Goal: Information Seeking & Learning: Learn about a topic

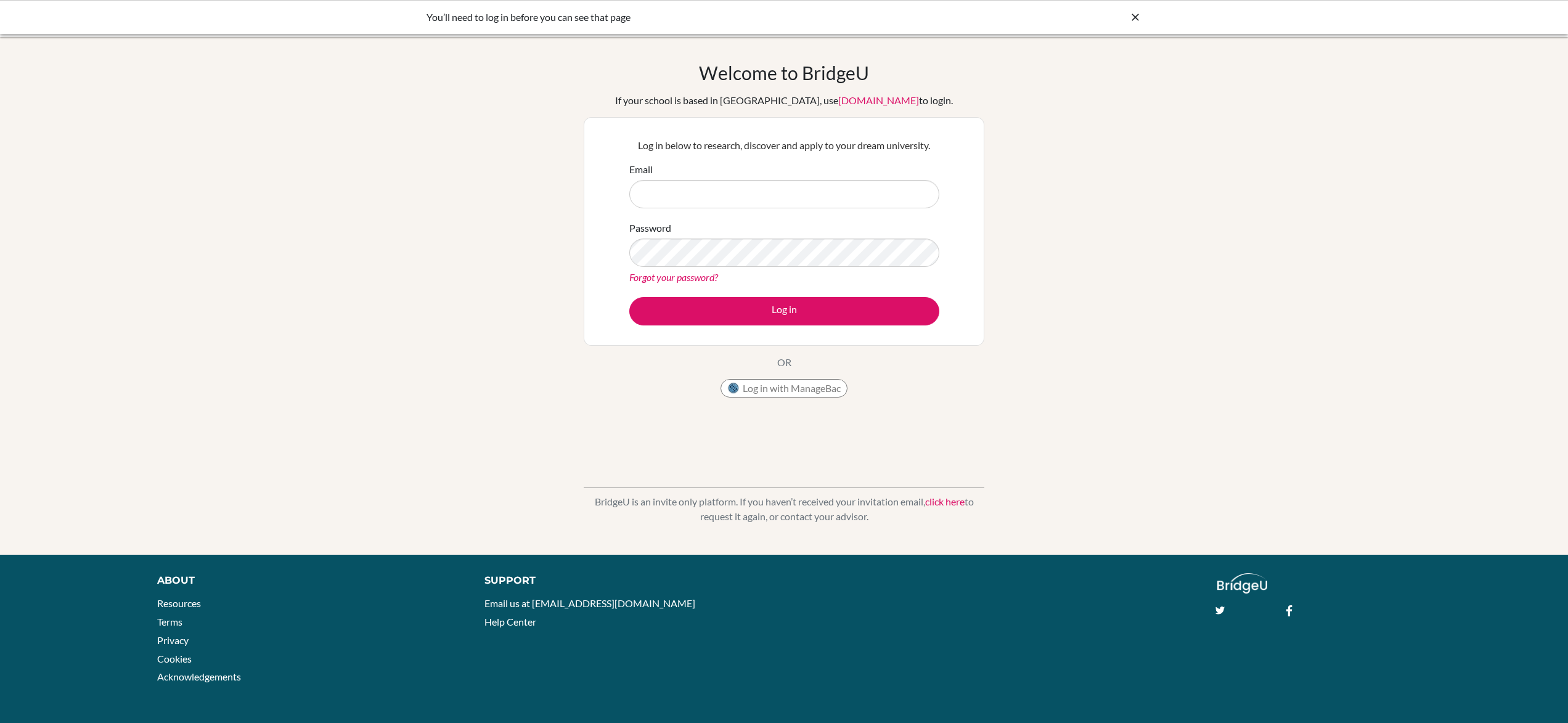
click at [672, 200] on input "Email" at bounding box center [785, 194] width 310 height 28
type input "suzie.an@icsptk.org"
click at [630, 297] on button "Log in" at bounding box center [785, 312] width 310 height 28
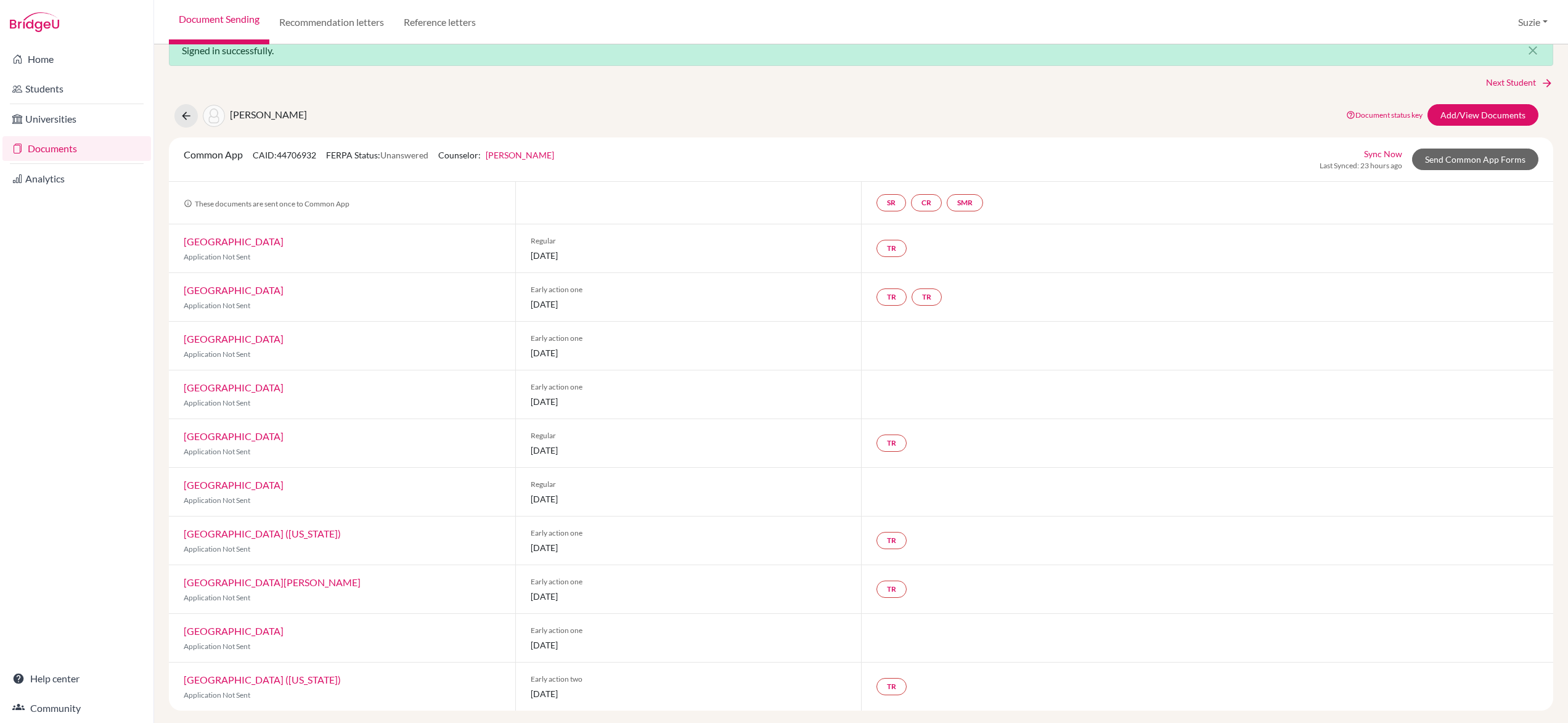
scroll to position [27, 0]
click at [300, 17] on link "Recommendation letters" at bounding box center [331, 22] width 124 height 44
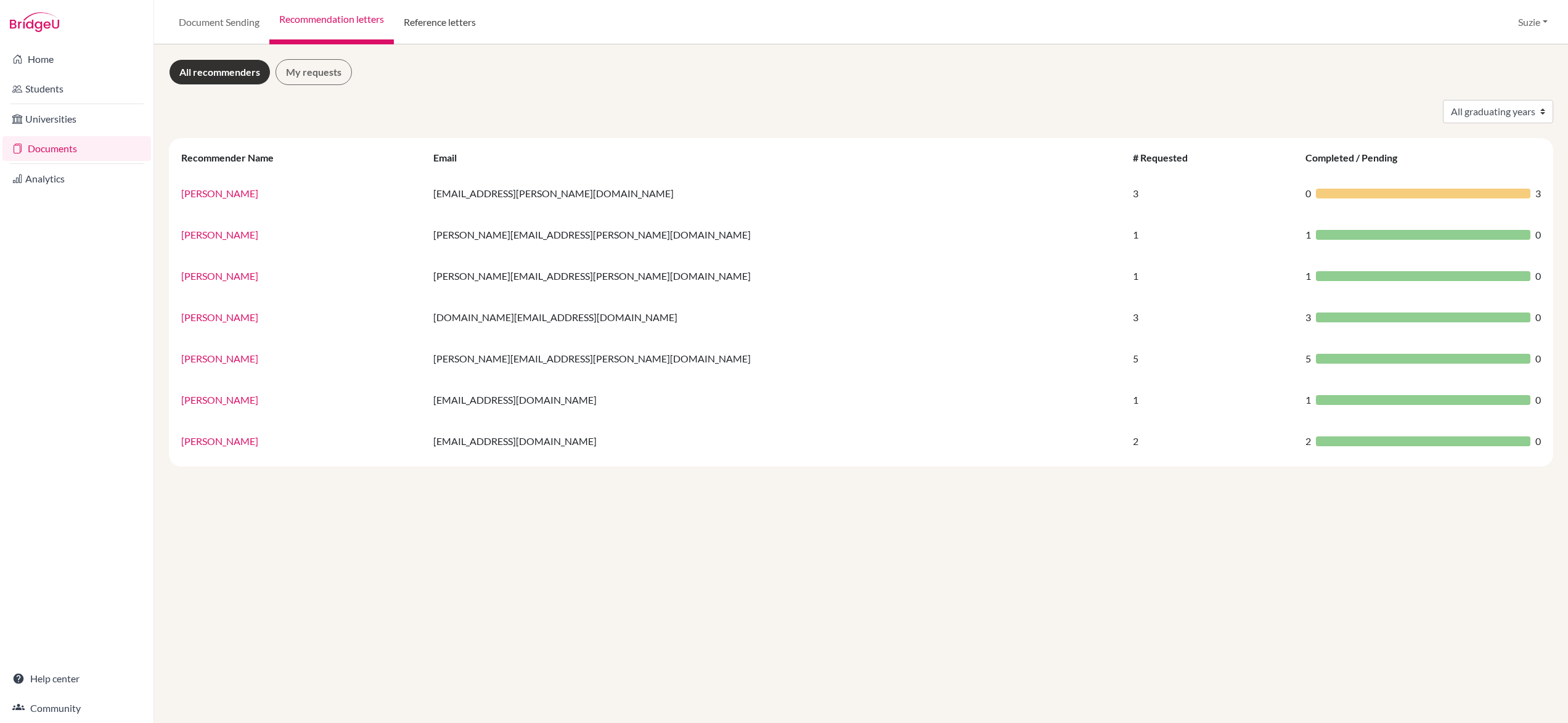
click at [433, 21] on link "Reference letters" at bounding box center [440, 22] width 92 height 44
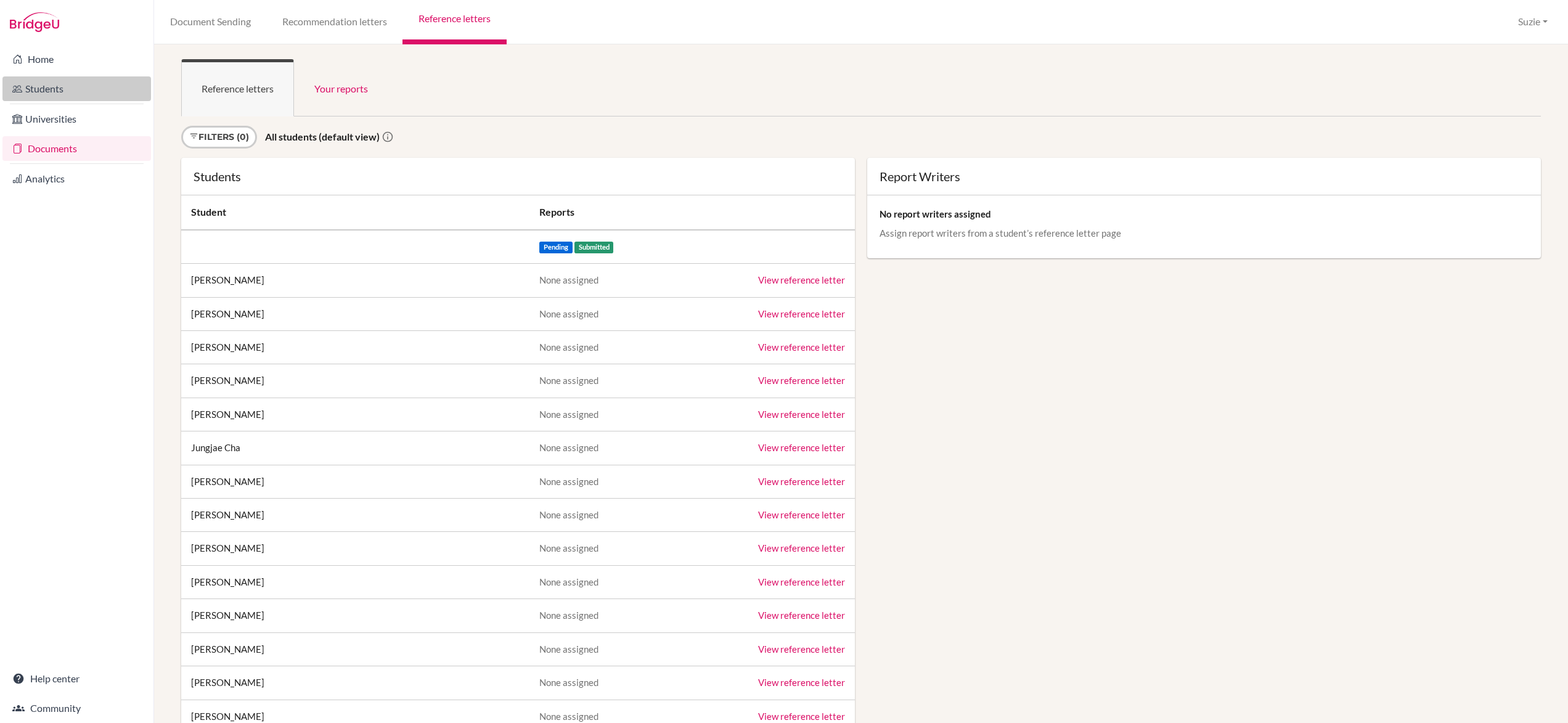
click at [42, 90] on link "Students" at bounding box center [77, 89] width 148 height 25
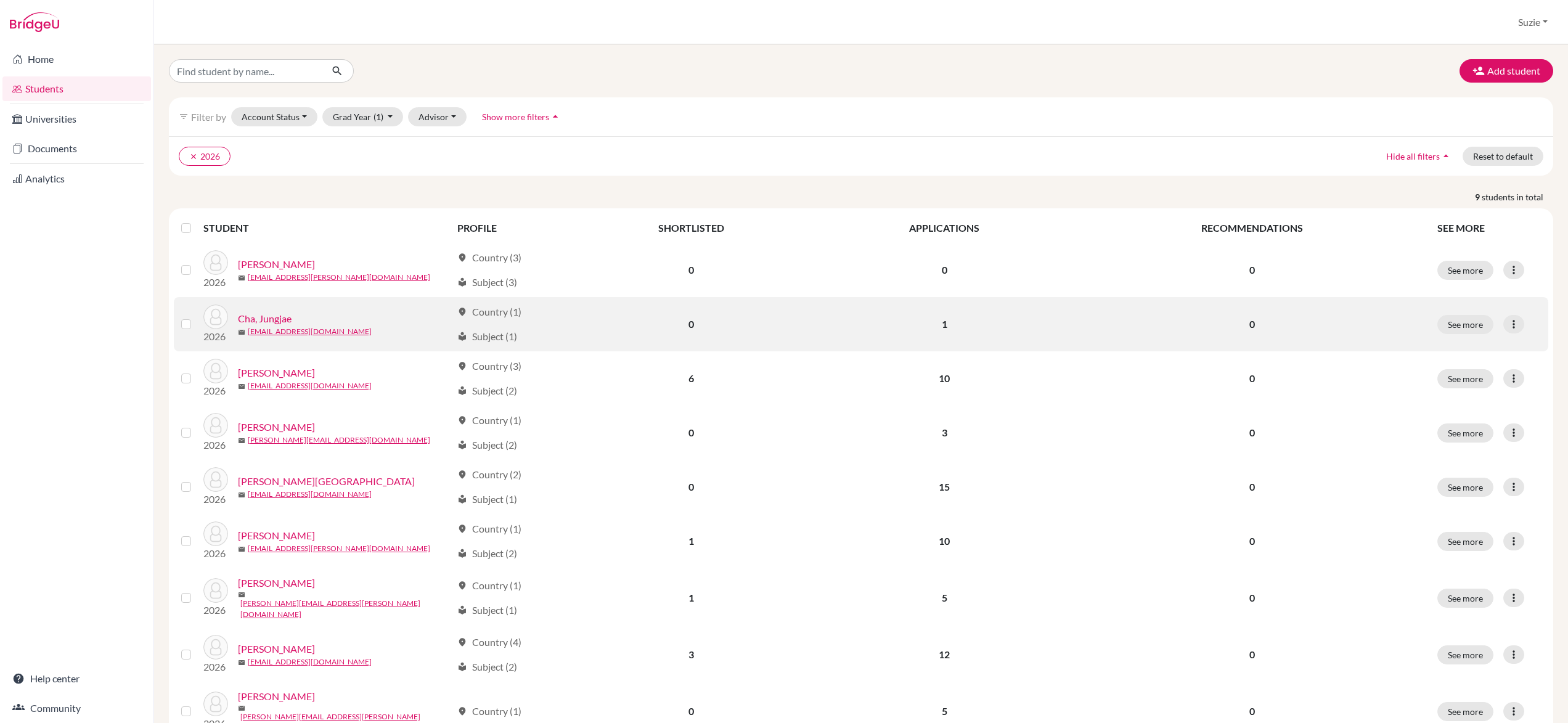
click at [268, 319] on link "Cha, Jungjae" at bounding box center [265, 319] width 53 height 15
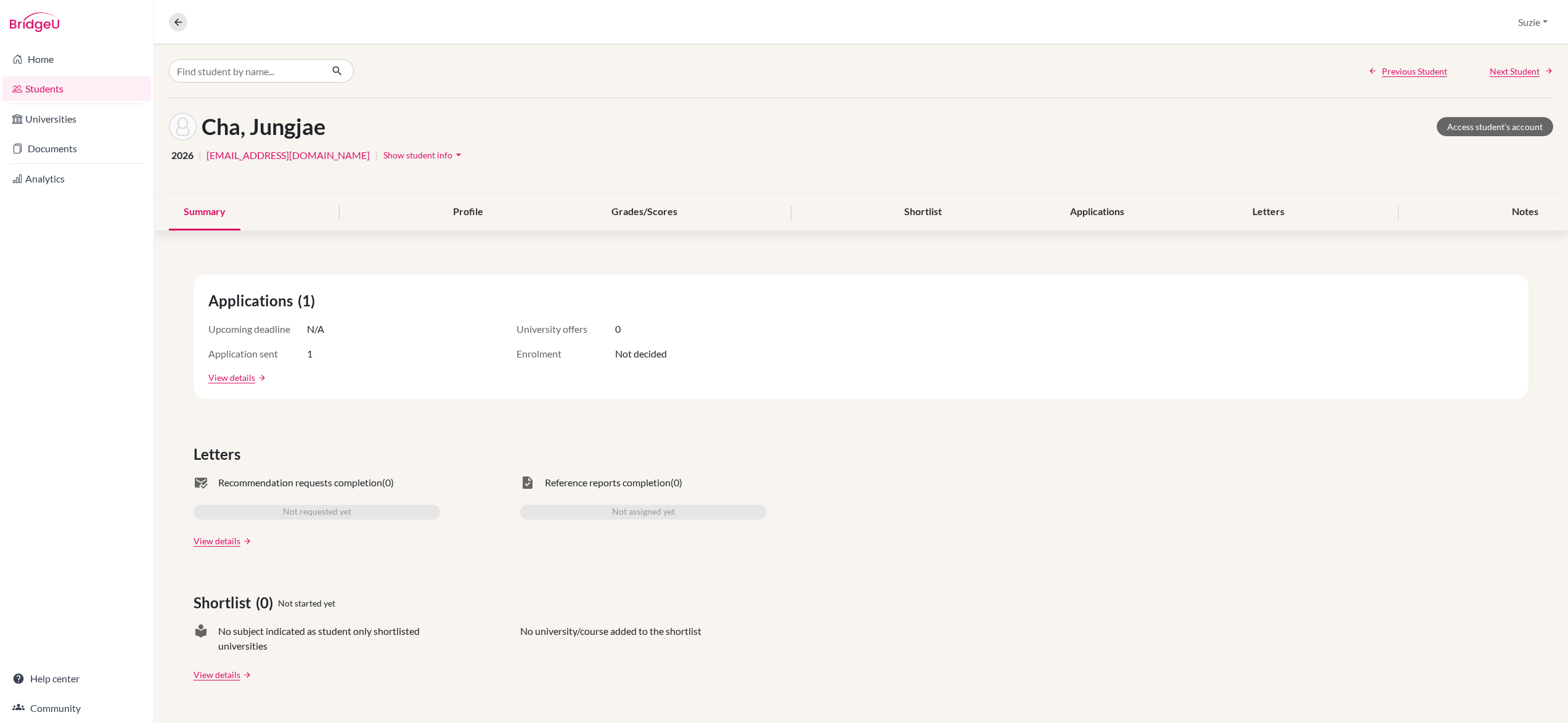
click at [51, 82] on link "Students" at bounding box center [77, 89] width 148 height 25
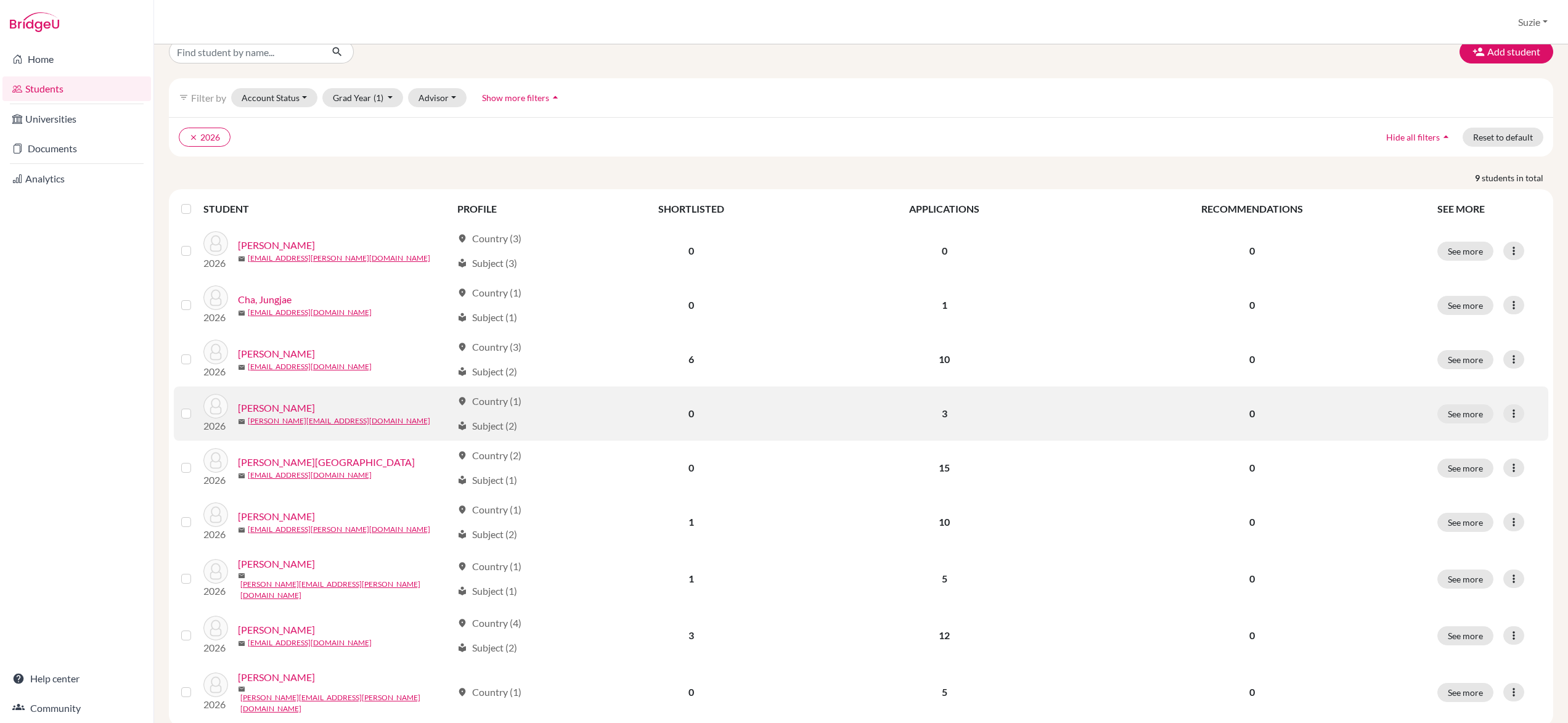
scroll to position [42, 0]
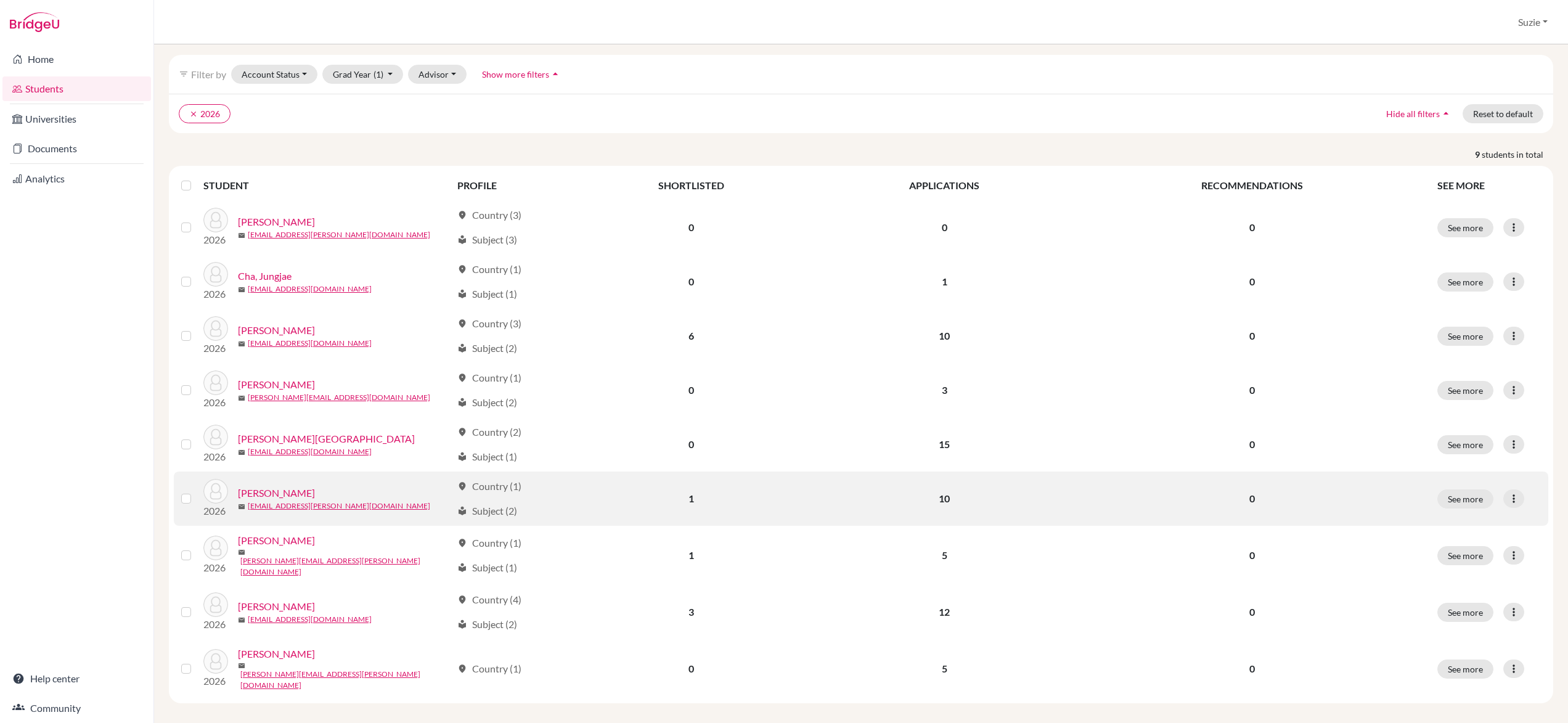
click at [271, 494] on link "[PERSON_NAME]" at bounding box center [277, 493] width 77 height 15
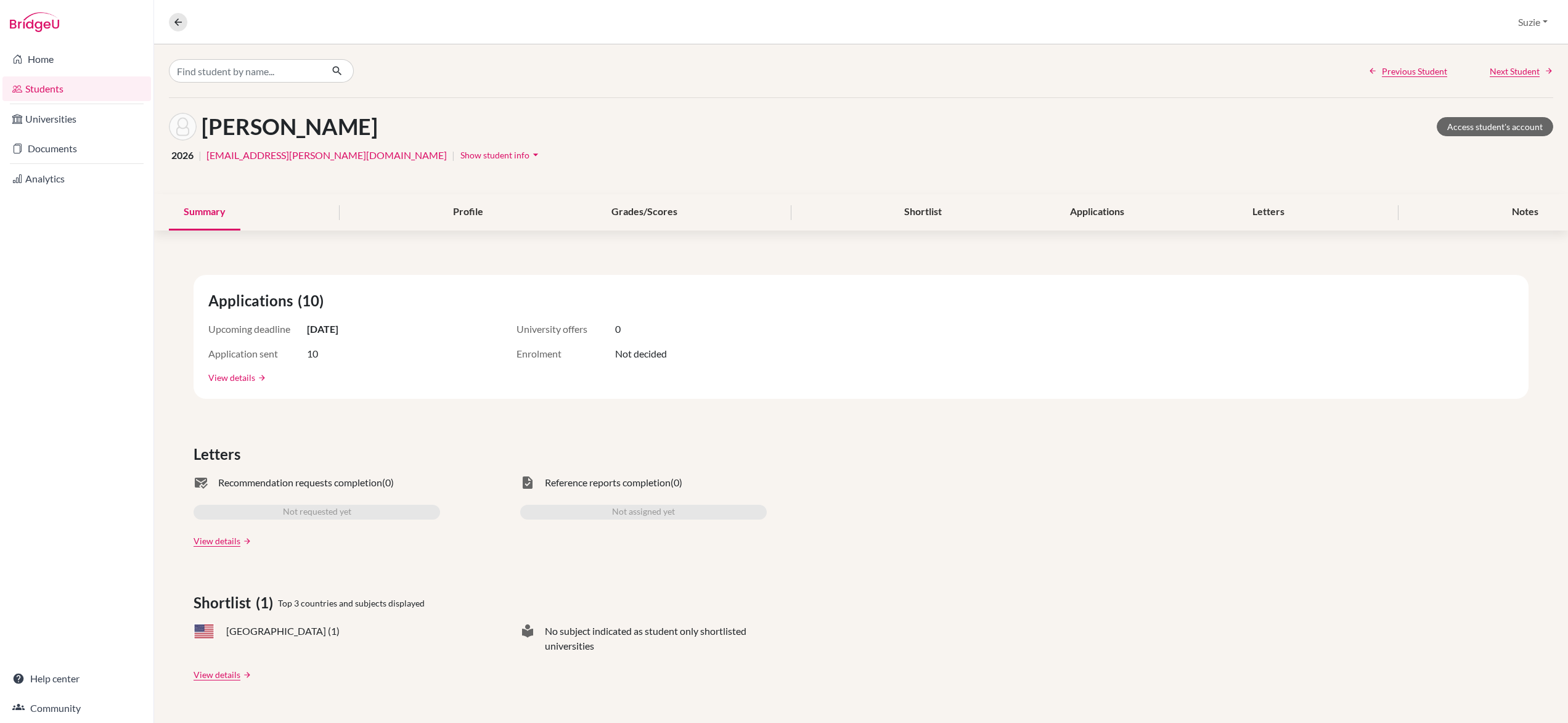
click at [222, 378] on link "View details" at bounding box center [232, 377] width 47 height 13
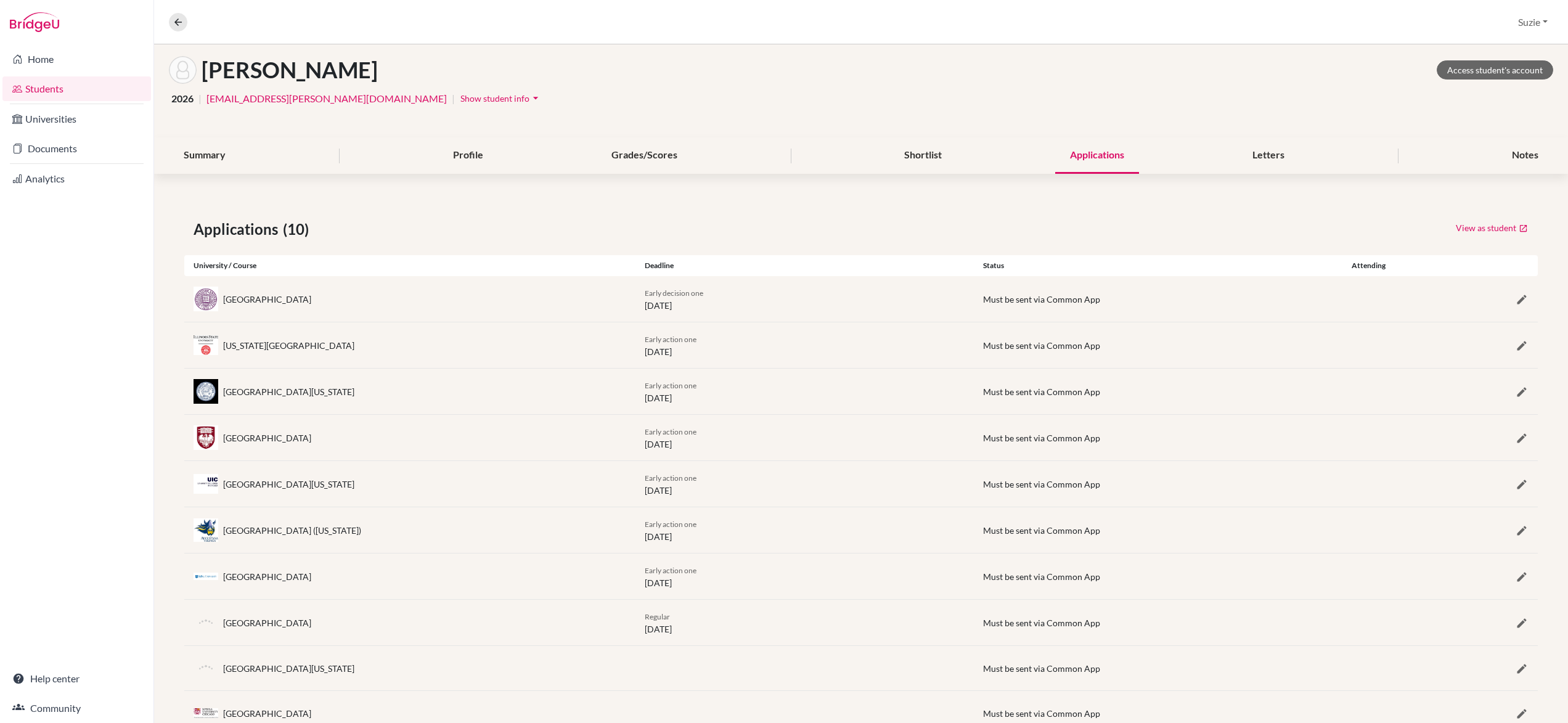
scroll to position [99, 0]
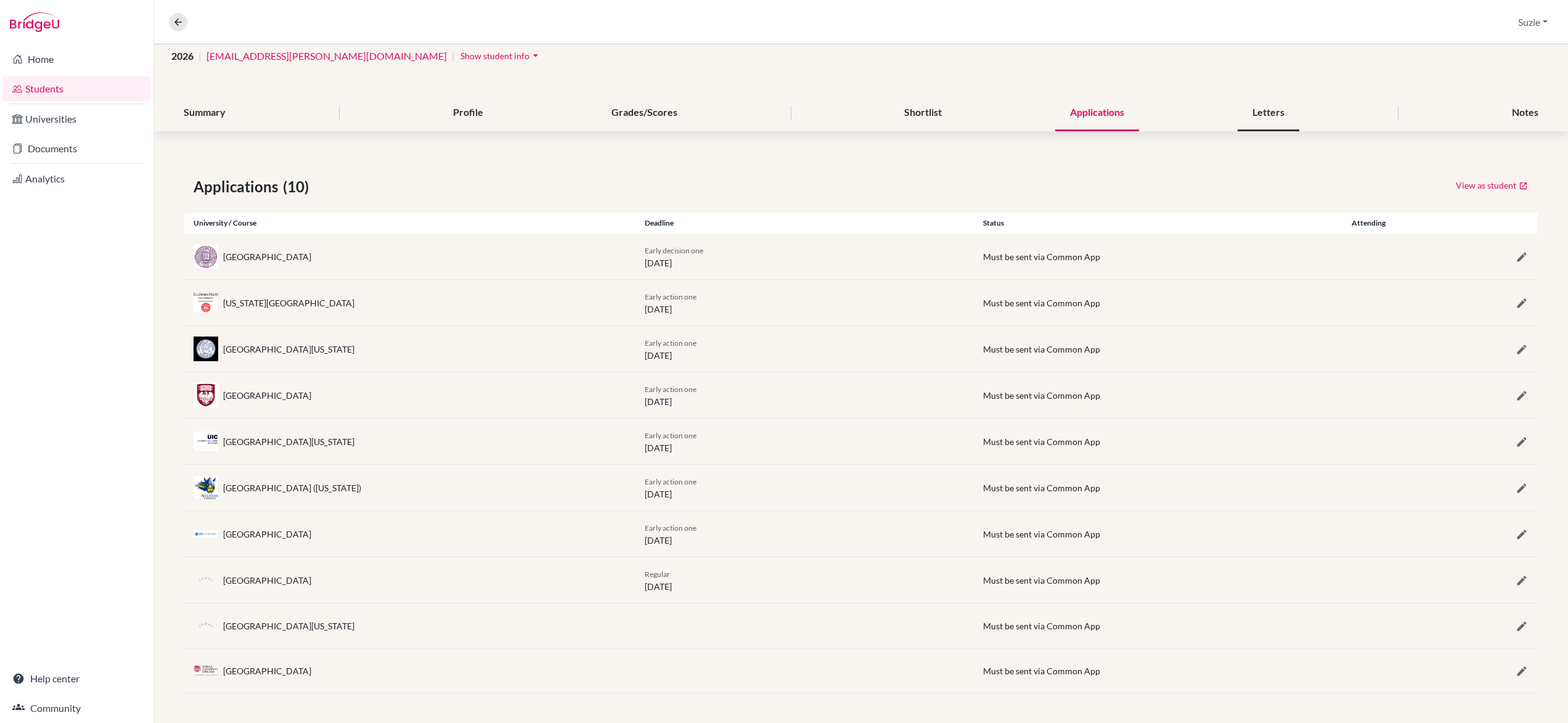
click at [1272, 115] on div "Letters" at bounding box center [1269, 113] width 62 height 37
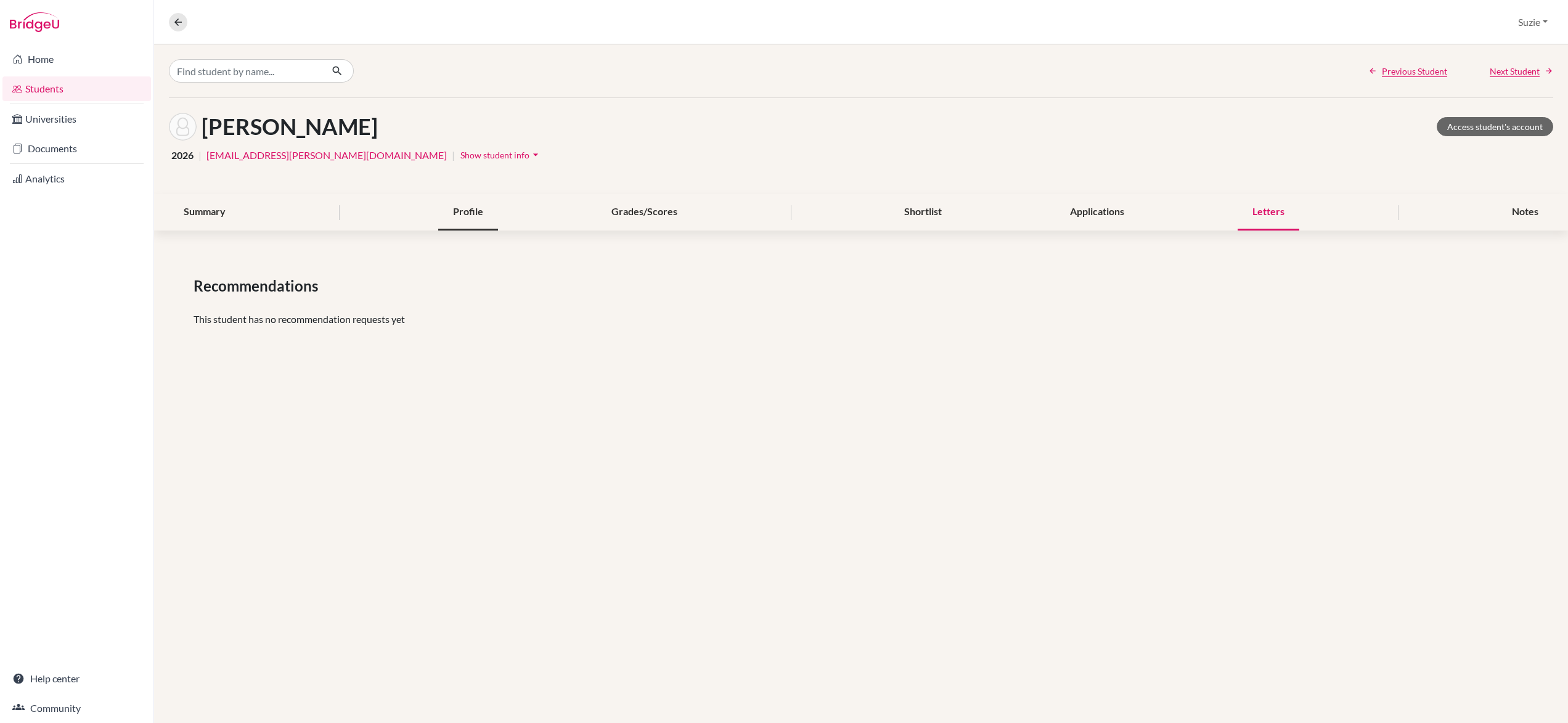
click at [477, 217] on div "Profile" at bounding box center [468, 212] width 60 height 37
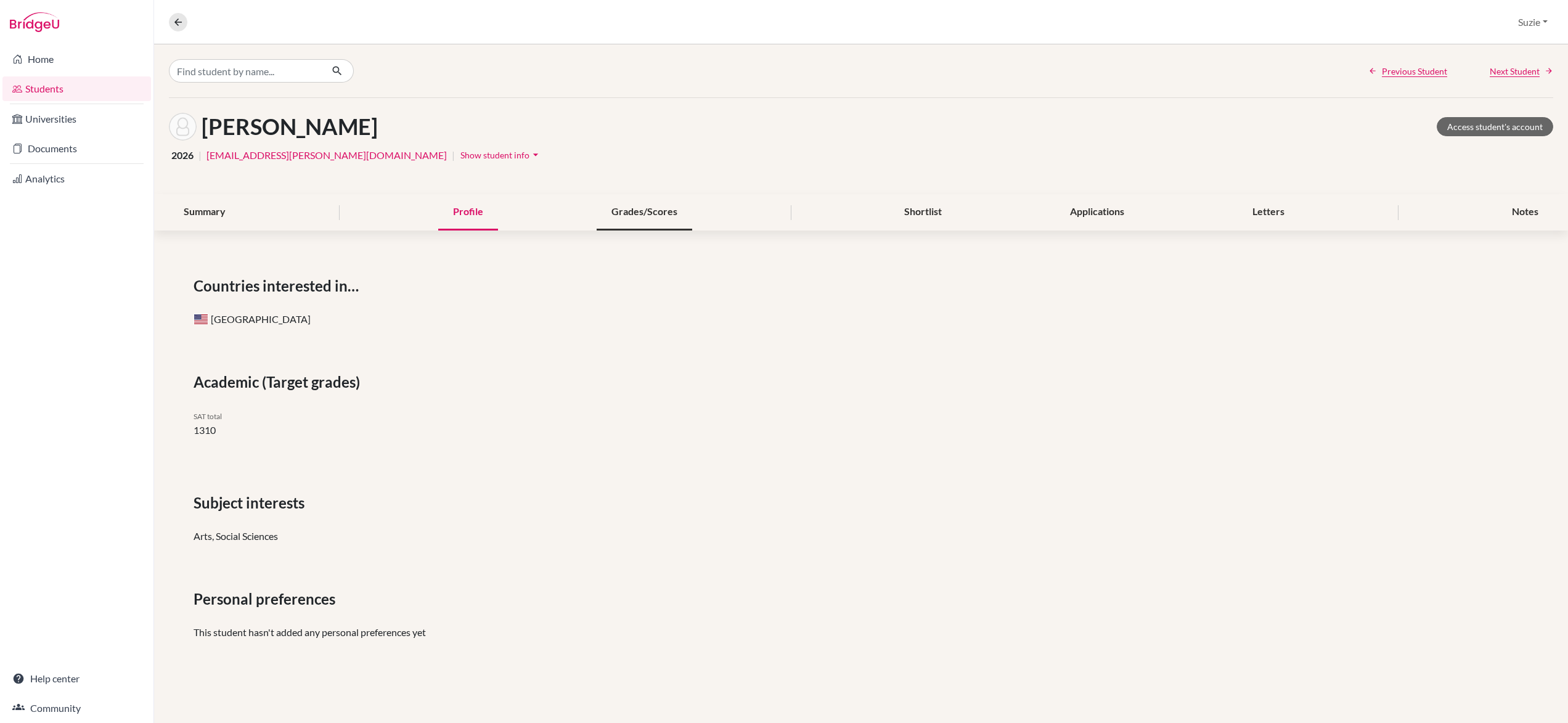
click at [627, 212] on div "Grades/Scores" at bounding box center [644, 212] width 96 height 37
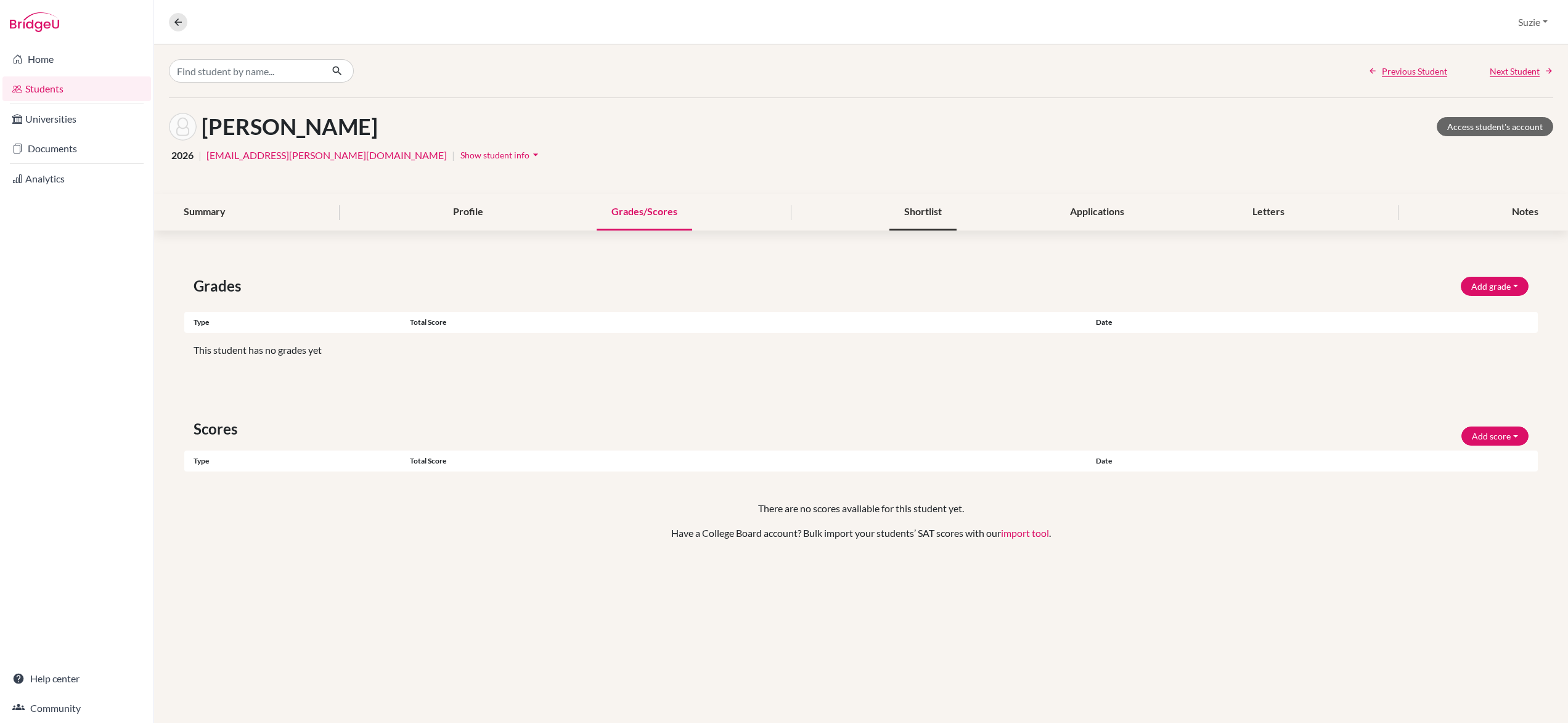
click at [921, 209] on div "Shortlist" at bounding box center [923, 212] width 67 height 37
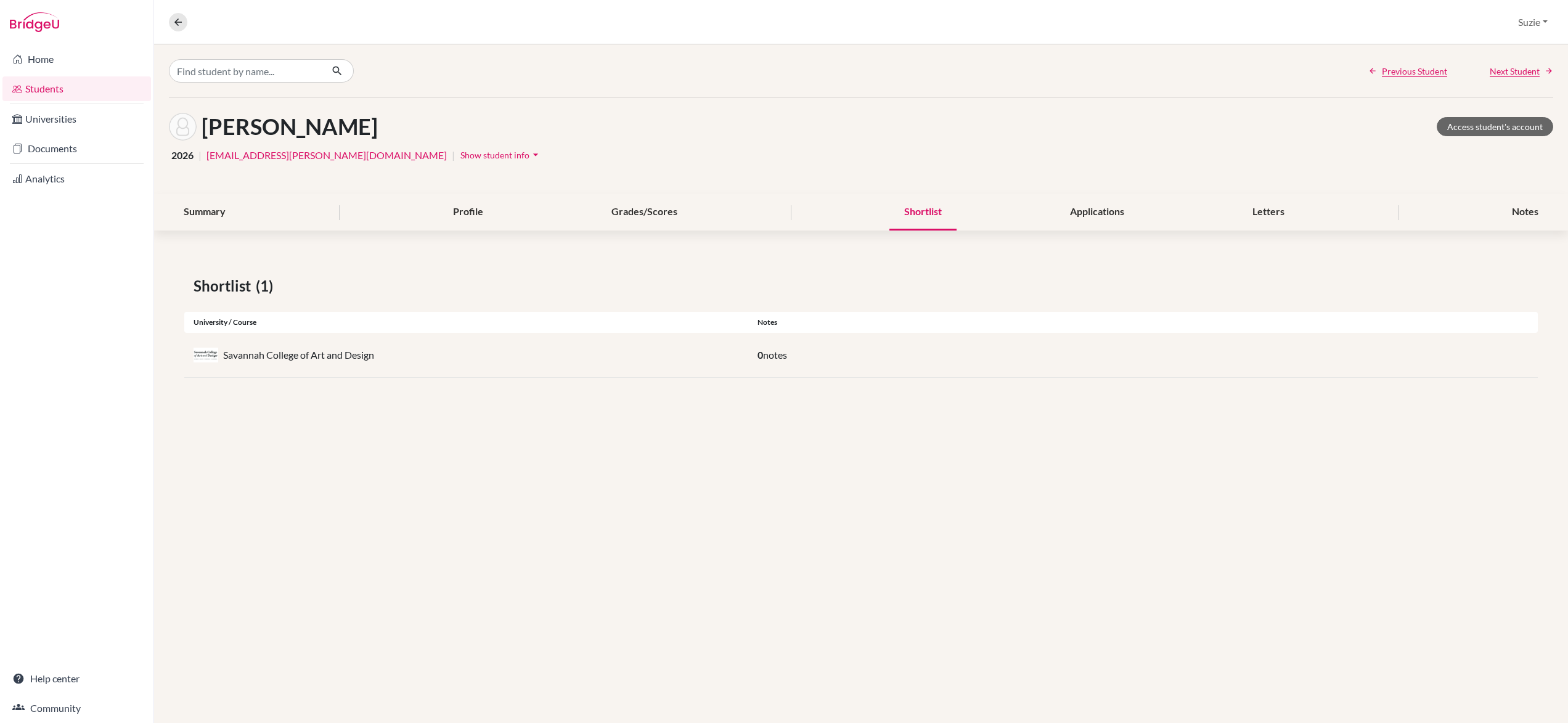
click at [461, 157] on span "Show student info" at bounding box center [495, 155] width 69 height 11
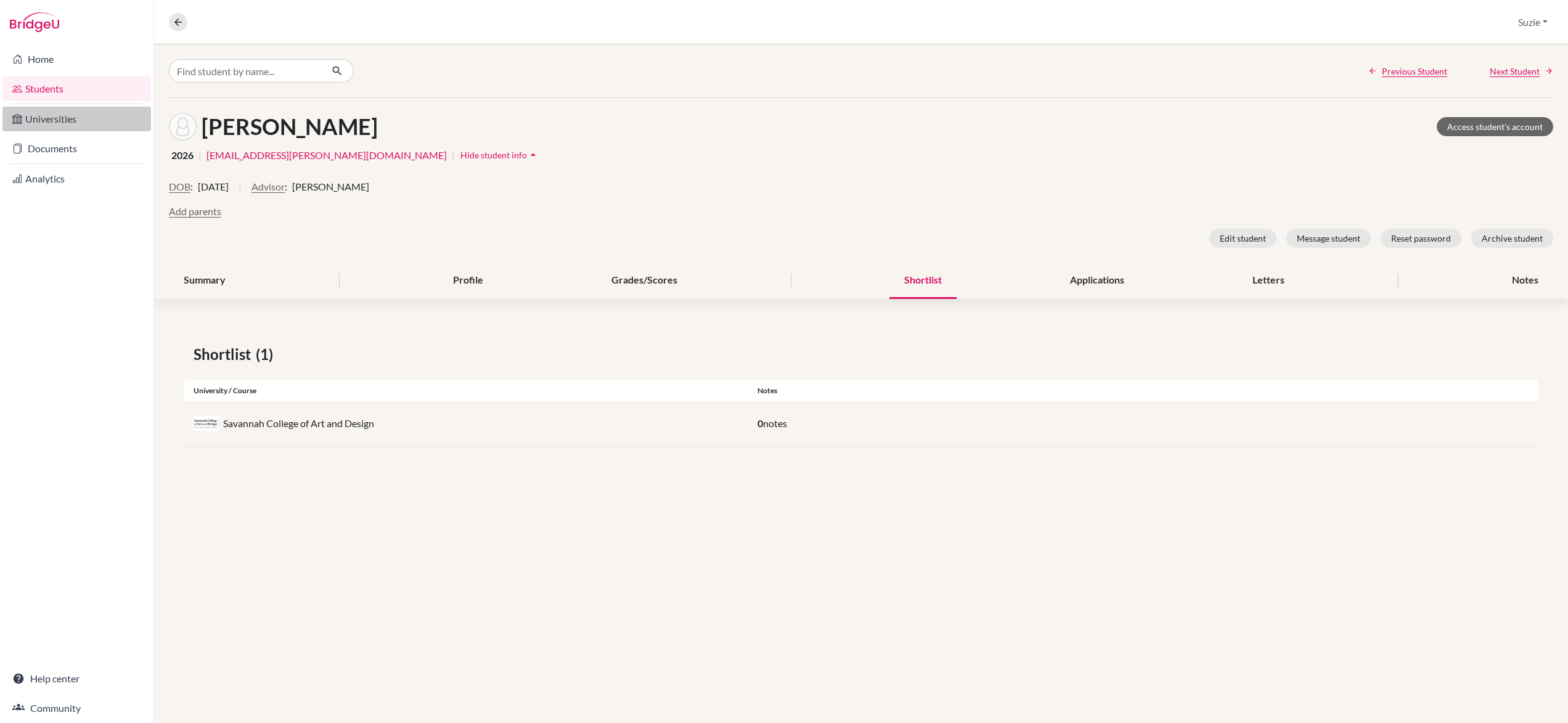
click at [75, 127] on link "Universities" at bounding box center [77, 119] width 148 height 25
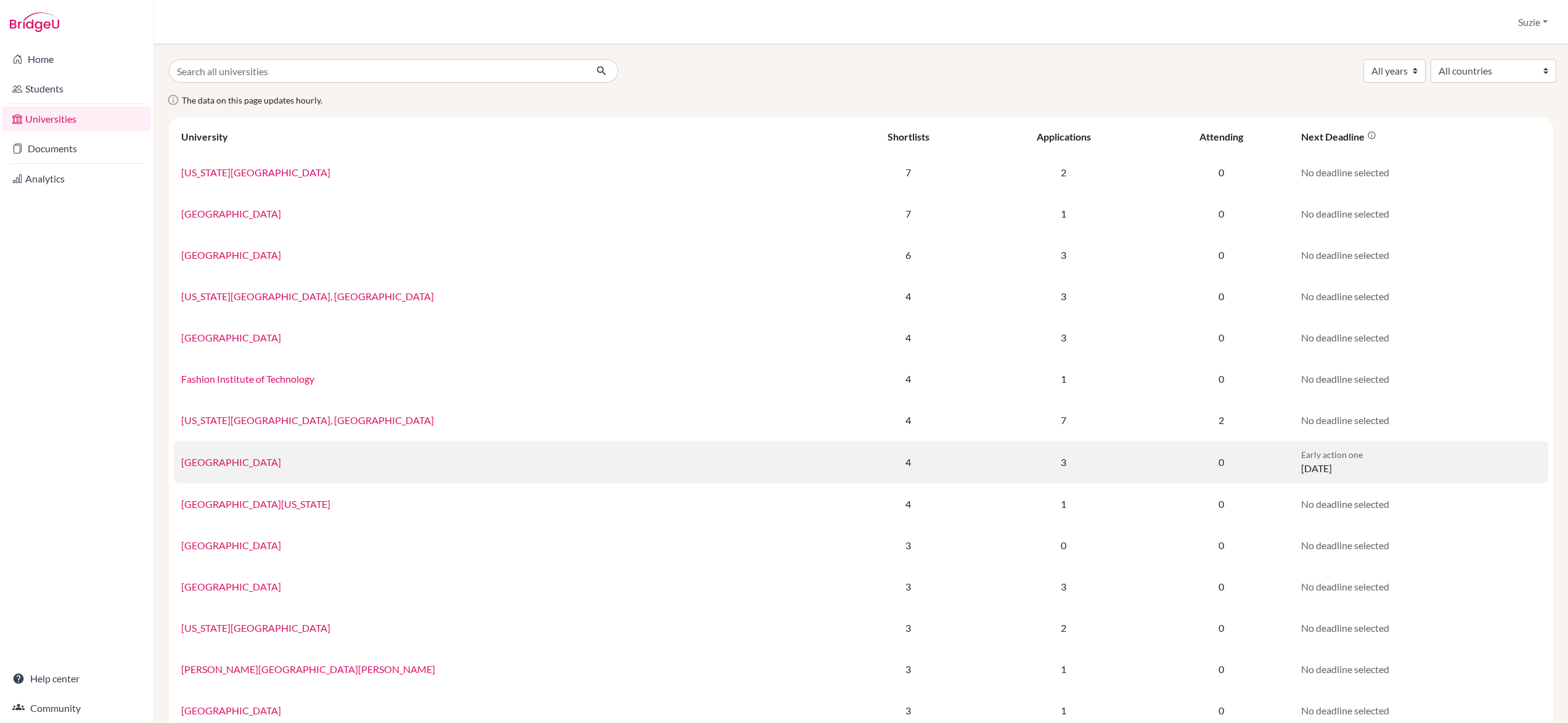
click at [227, 460] on link "[GEOGRAPHIC_DATA]" at bounding box center [232, 462] width 100 height 12
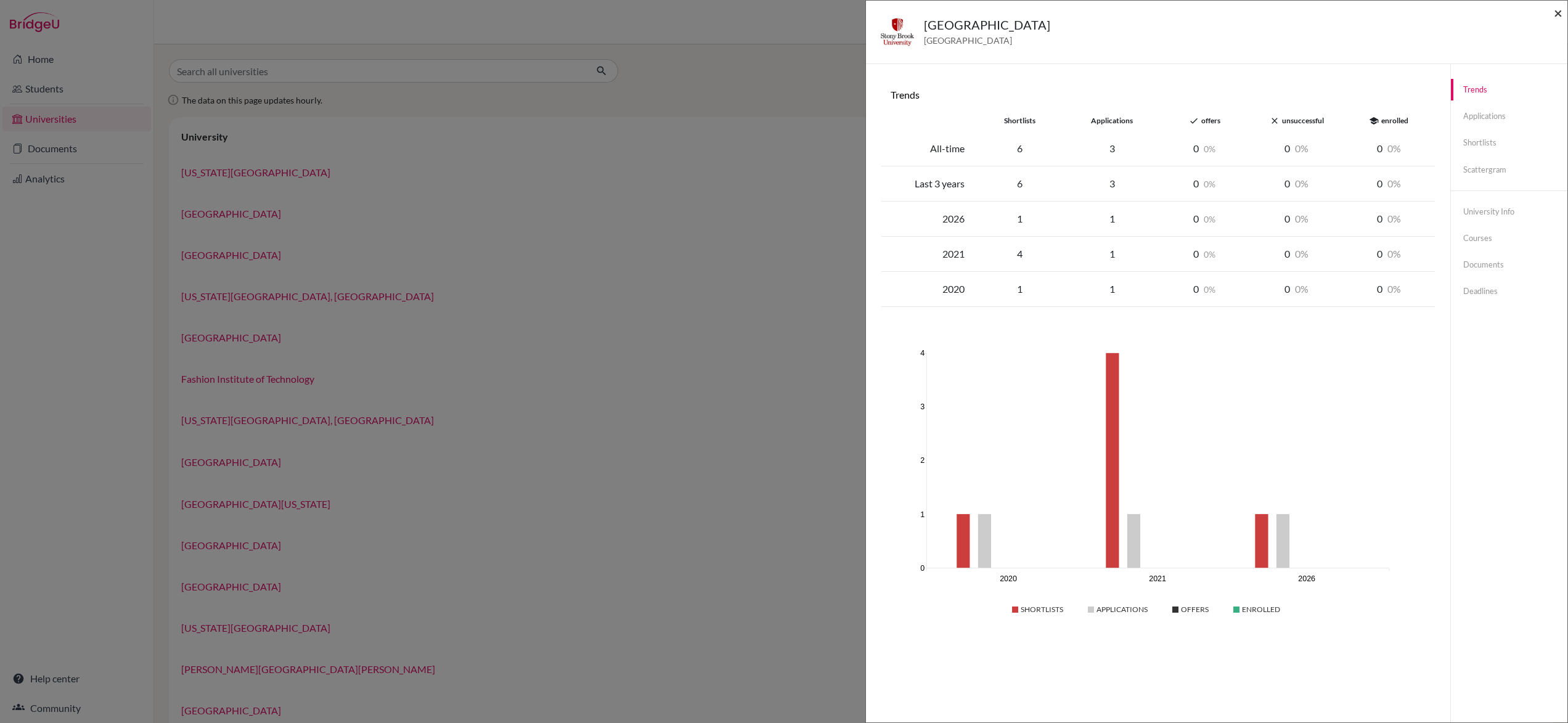
click at [1556, 13] on span "×" at bounding box center [1558, 12] width 8 height 17
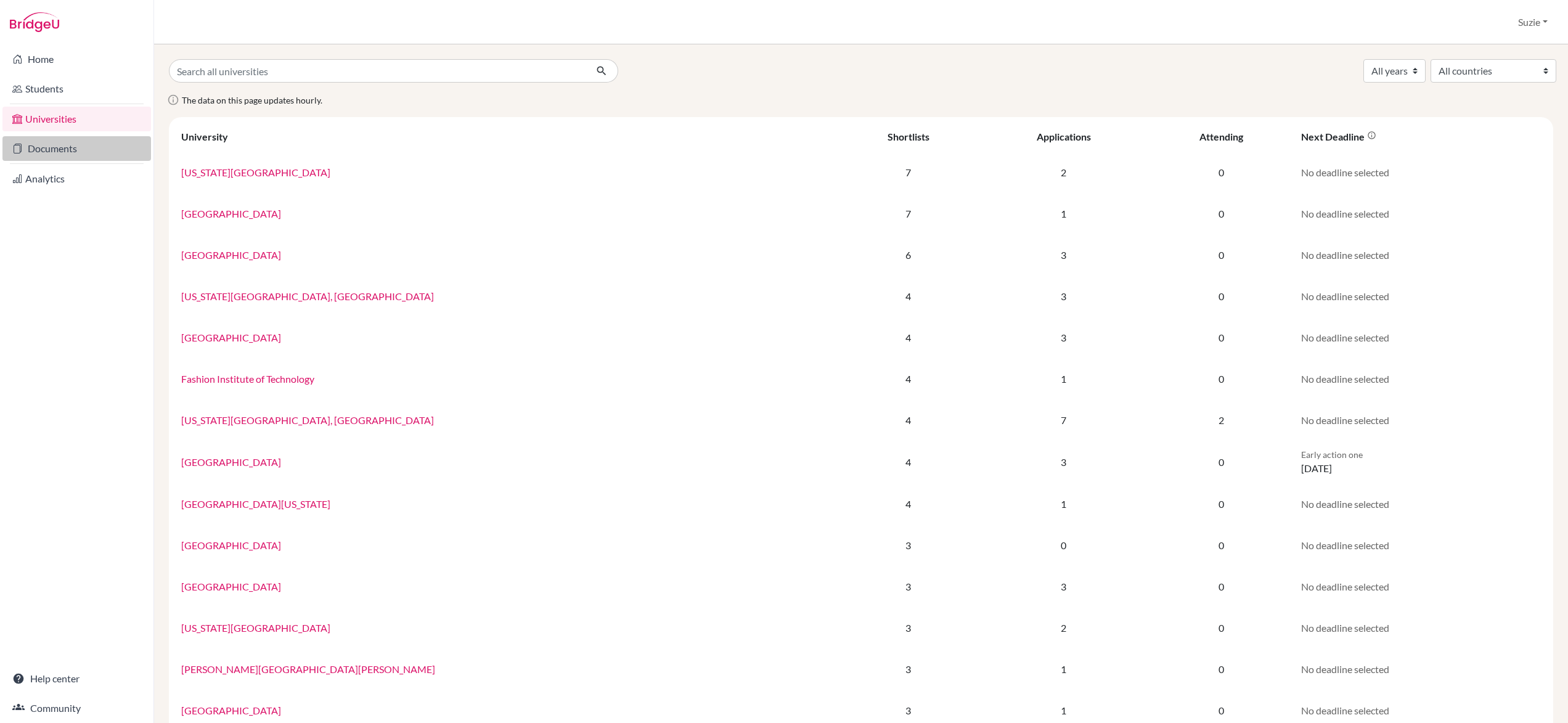
click at [65, 143] on link "Documents" at bounding box center [77, 149] width 148 height 25
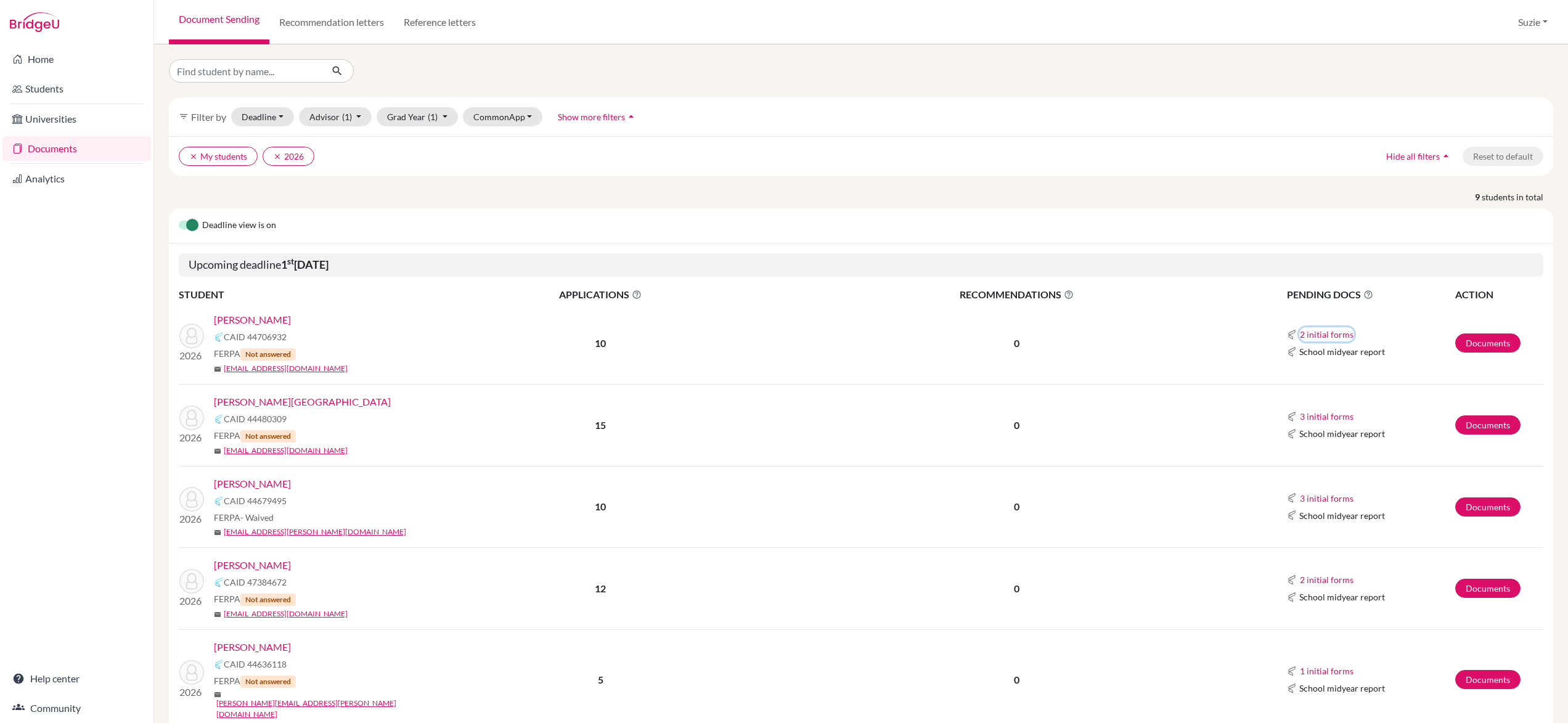
click at [1329, 335] on button "2 initial forms" at bounding box center [1327, 334] width 55 height 14
click at [1273, 359] on td "2 initial forms Counselor recommendation School report School midyear report" at bounding box center [1356, 343] width 197 height 82
click at [1480, 351] on link "Documents" at bounding box center [1488, 342] width 65 height 19
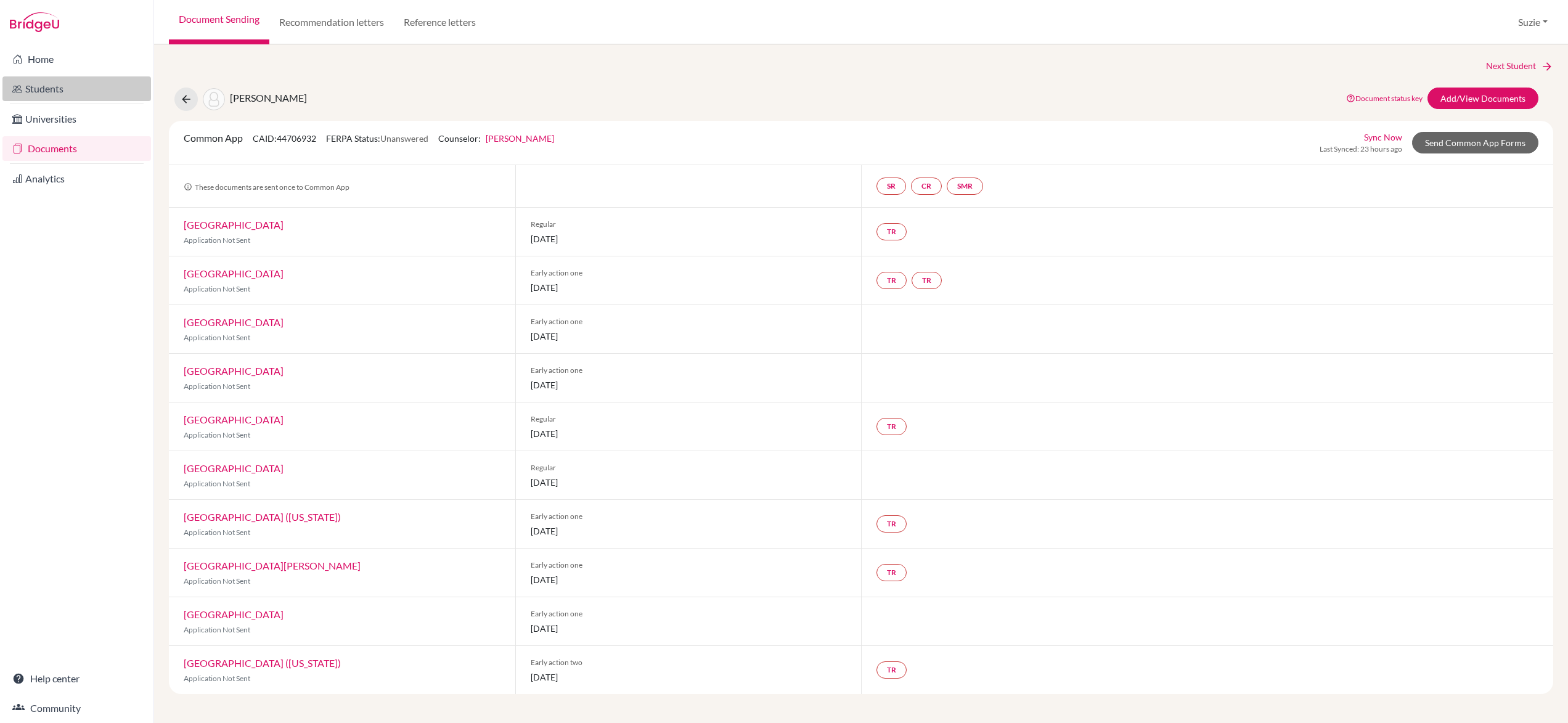
click at [52, 94] on link "Students" at bounding box center [77, 89] width 148 height 25
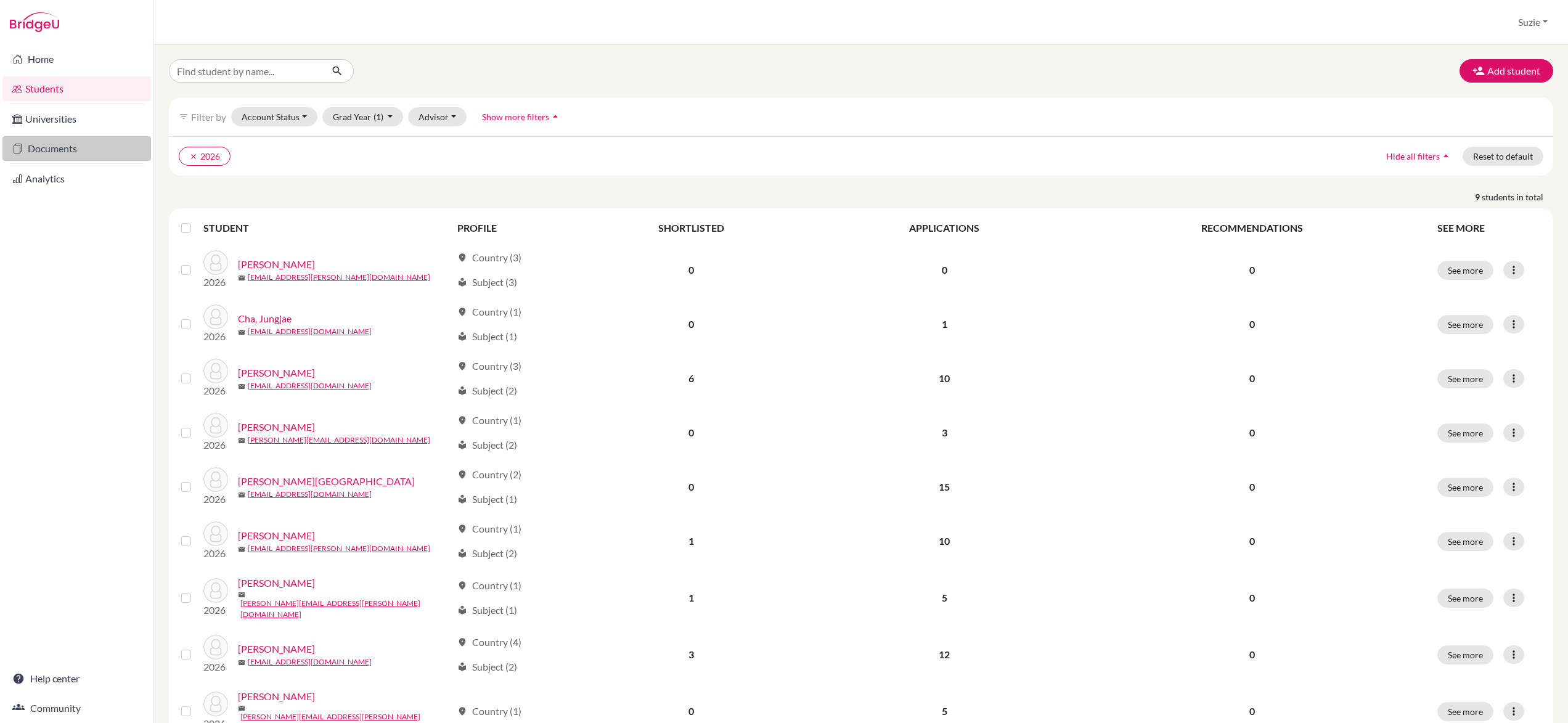
click at [86, 143] on link "Documents" at bounding box center [77, 149] width 148 height 25
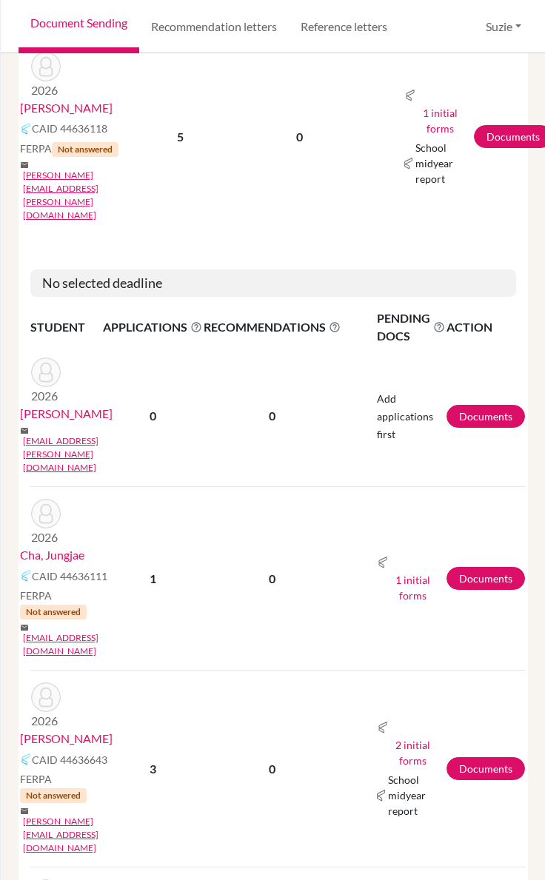
scroll to position [1108, 0]
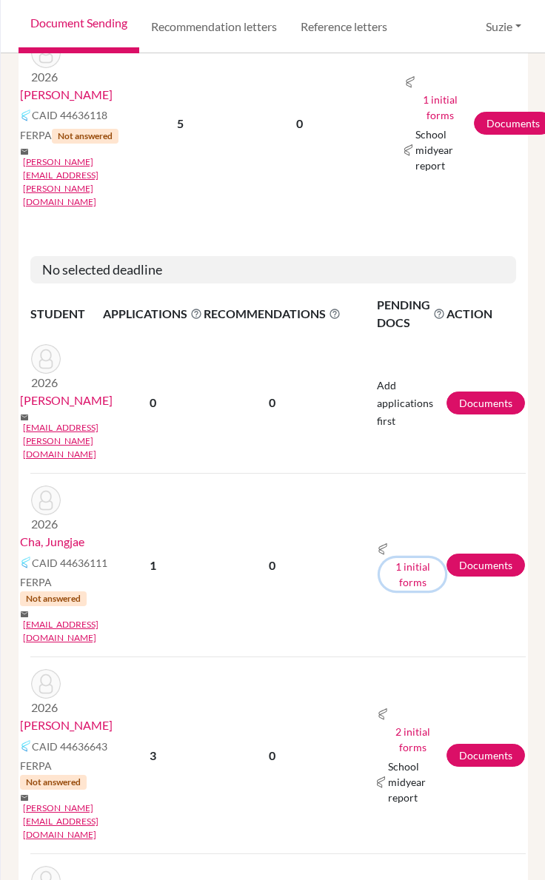
click at [438, 558] on button "1 initial forms" at bounding box center [412, 574] width 65 height 33
click at [434, 471] on div "School report" at bounding box center [454, 475] width 93 height 16
click at [431, 482] on td "1 initial forms School report" at bounding box center [393, 566] width 104 height 184
